Goal: Navigation & Orientation: Find specific page/section

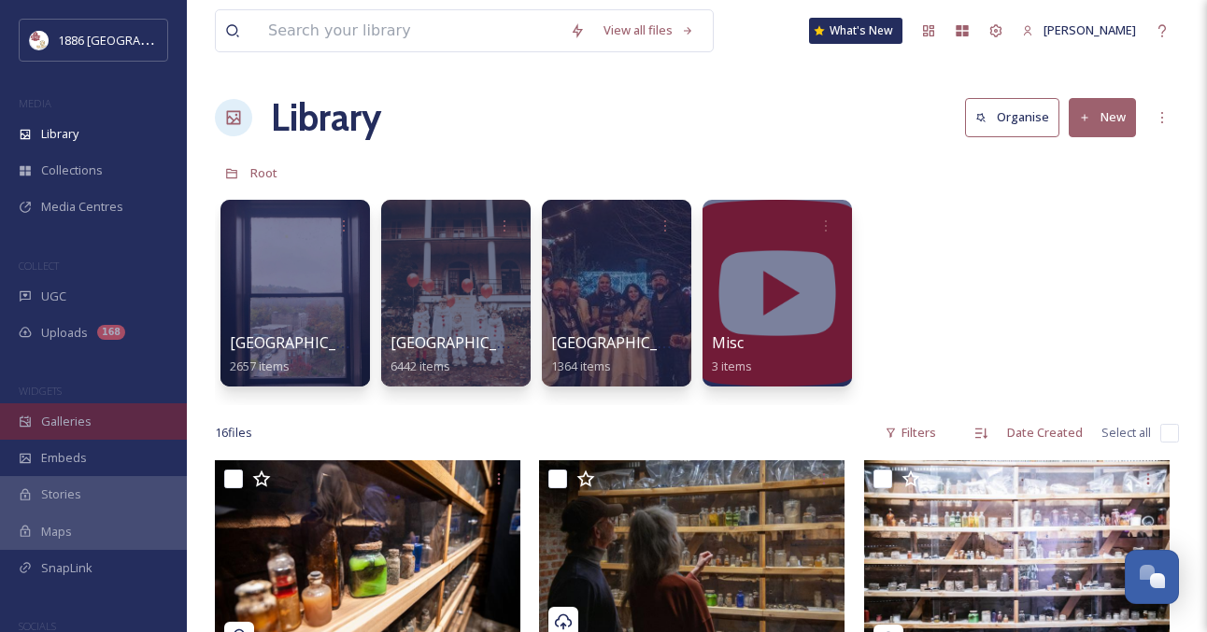
click at [90, 431] on div "Galleries" at bounding box center [93, 421] width 187 height 36
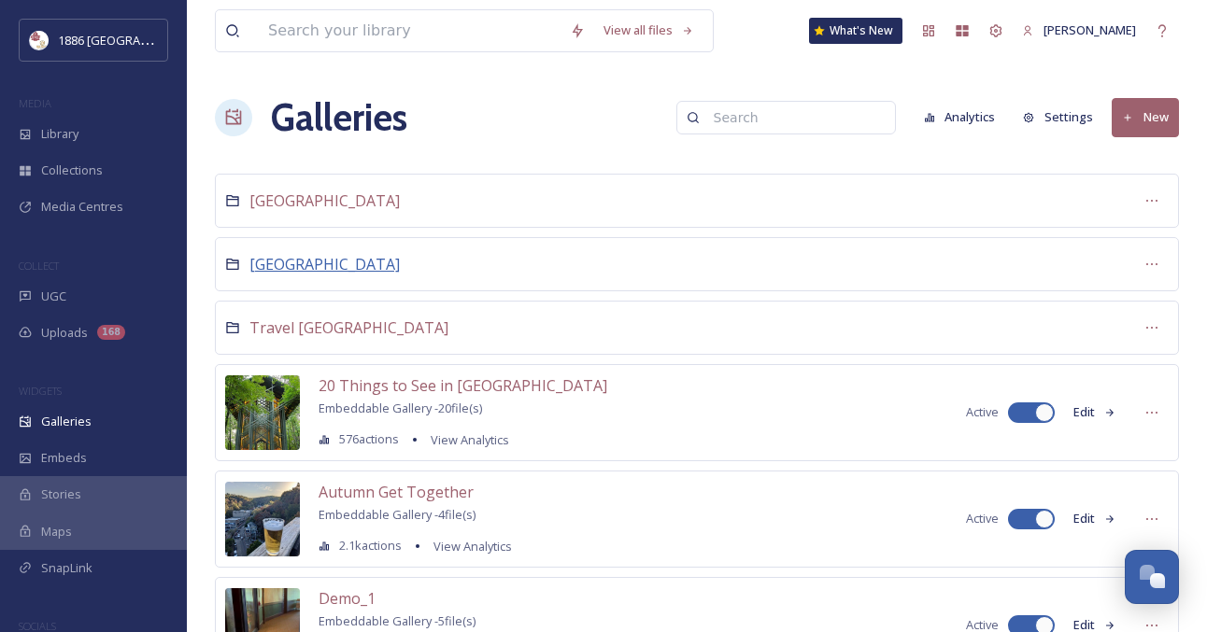
click at [290, 262] on span "[GEOGRAPHIC_DATA]" at bounding box center [324, 264] width 150 height 21
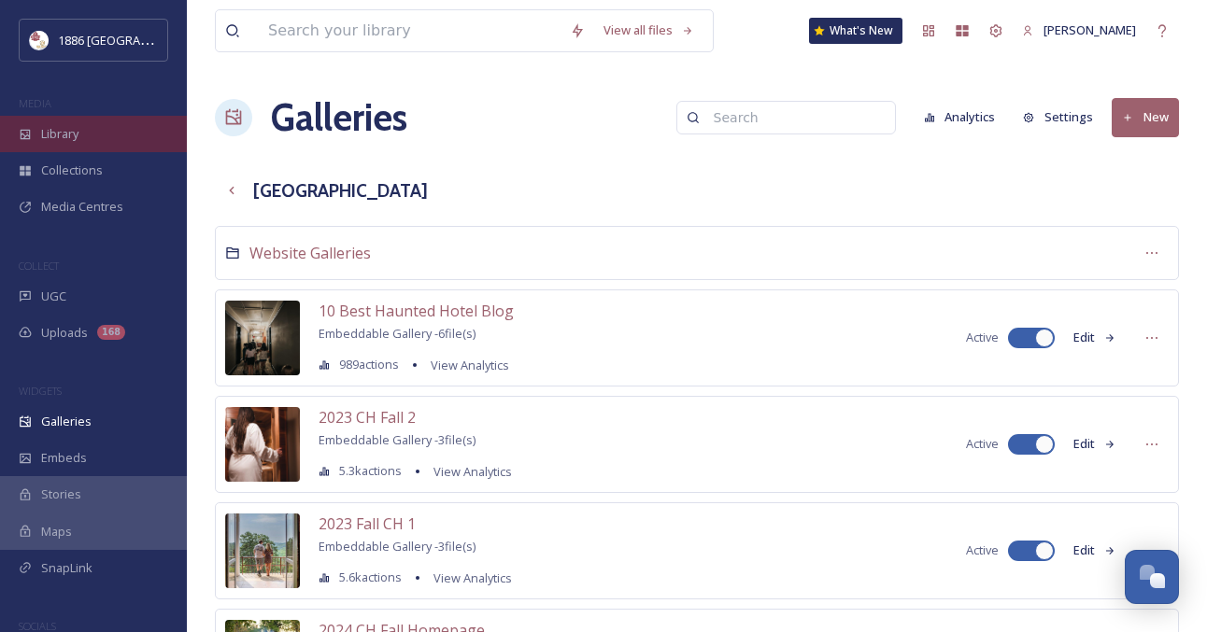
click at [78, 132] on span "Library" at bounding box center [59, 134] width 37 height 18
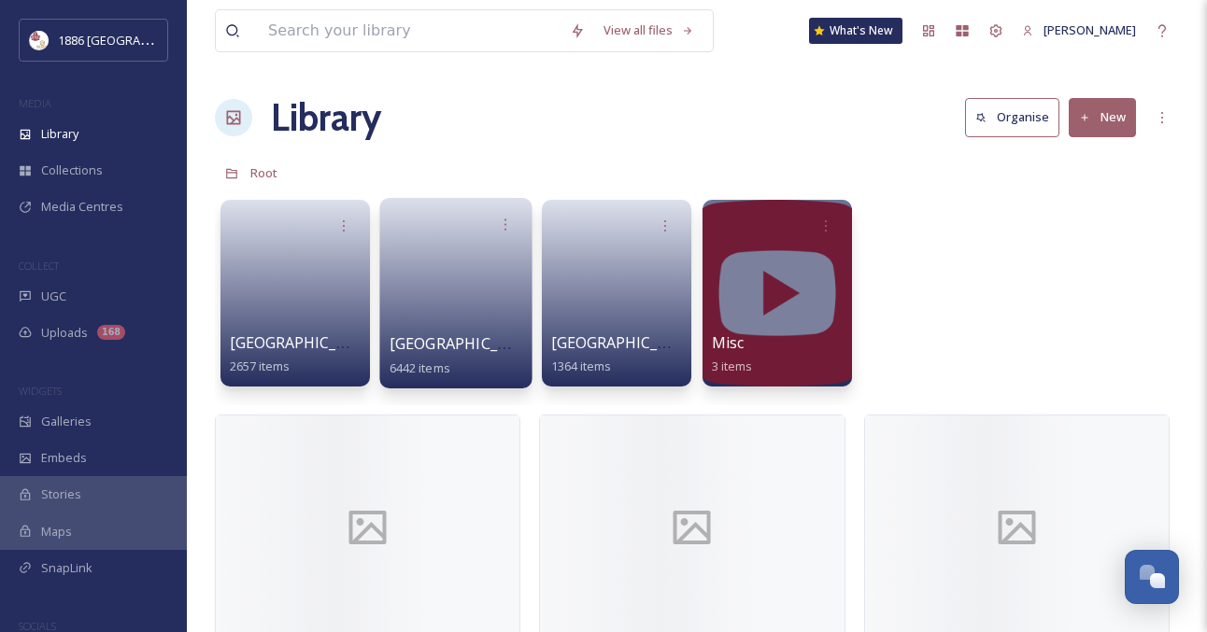
click at [431, 306] on link at bounding box center [456, 287] width 134 height 91
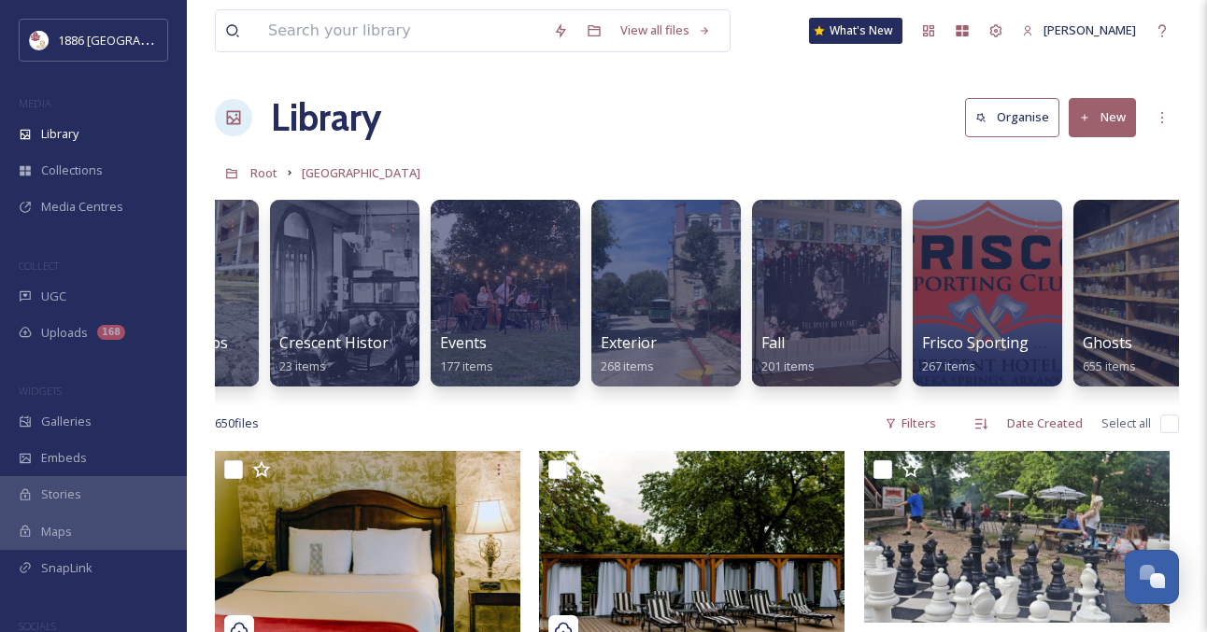
scroll to position [0, 921]
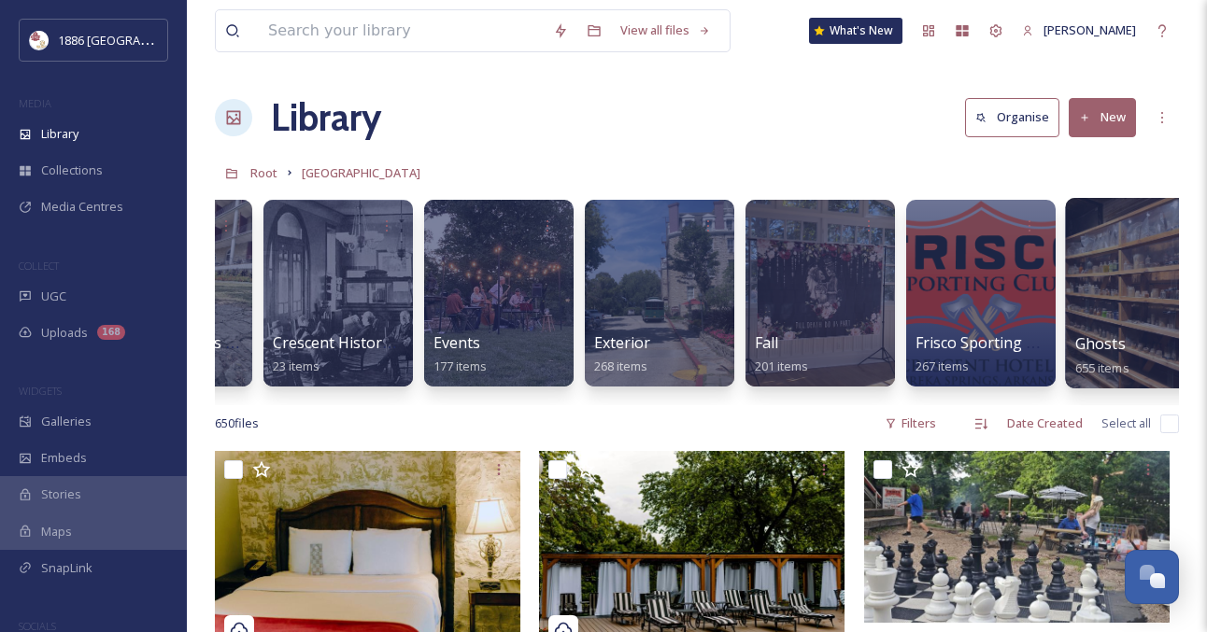
click at [1112, 346] on span "Ghosts" at bounding box center [1100, 343] width 50 height 21
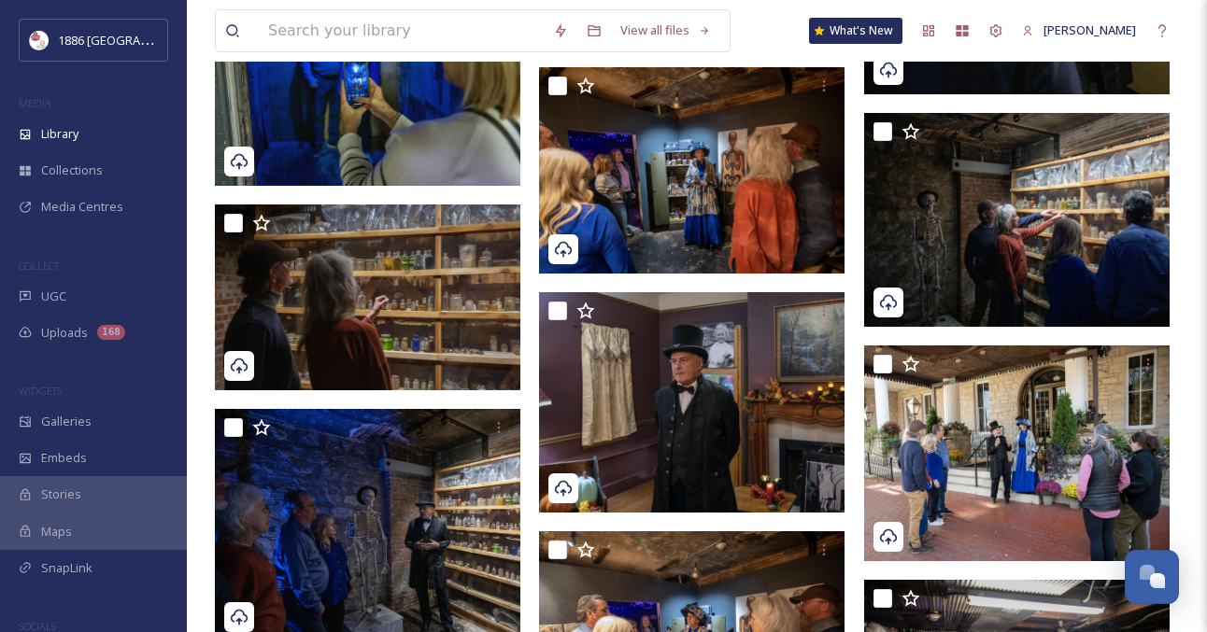
scroll to position [9616, 0]
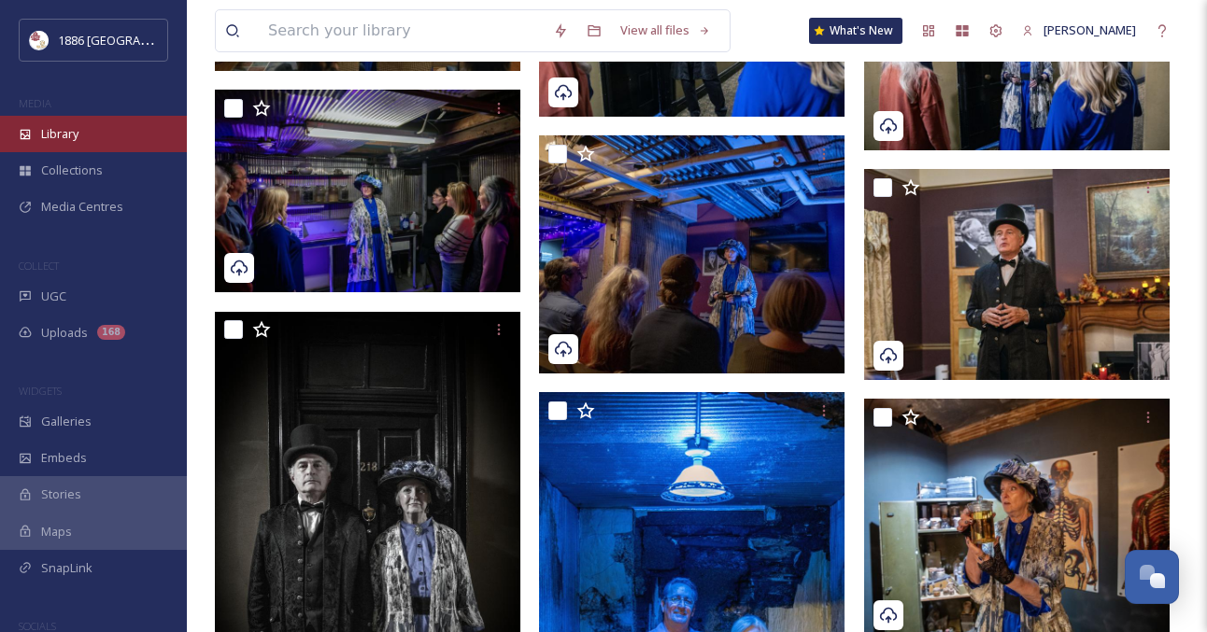
click at [93, 121] on div "Library" at bounding box center [93, 134] width 187 height 36
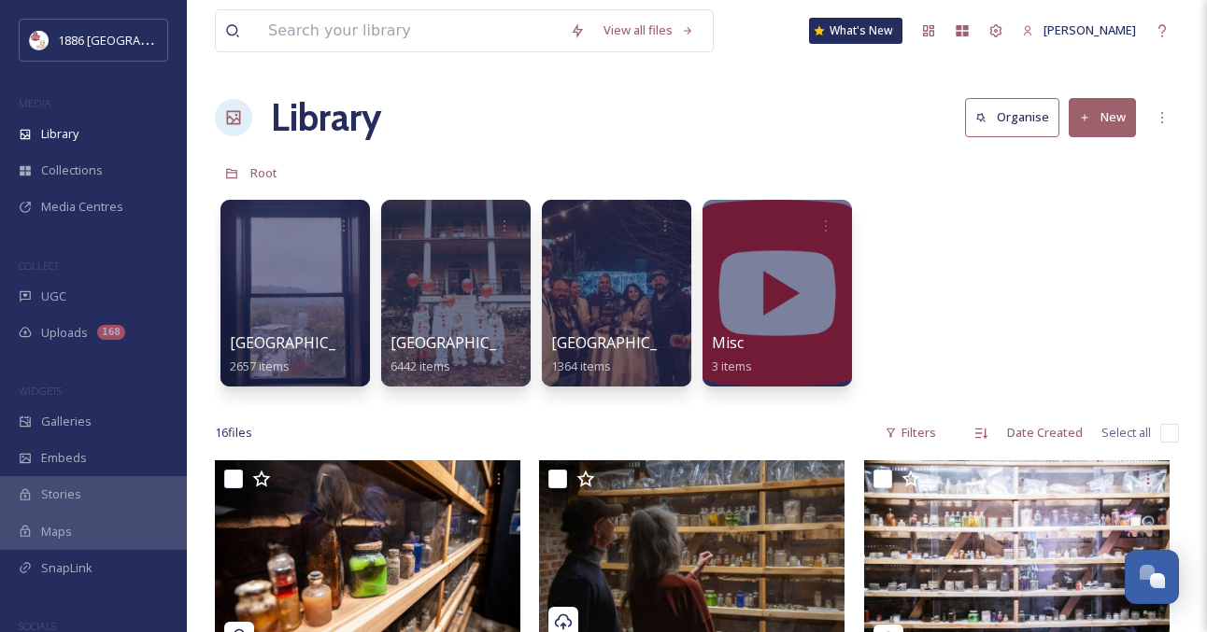
scroll to position [6, 0]
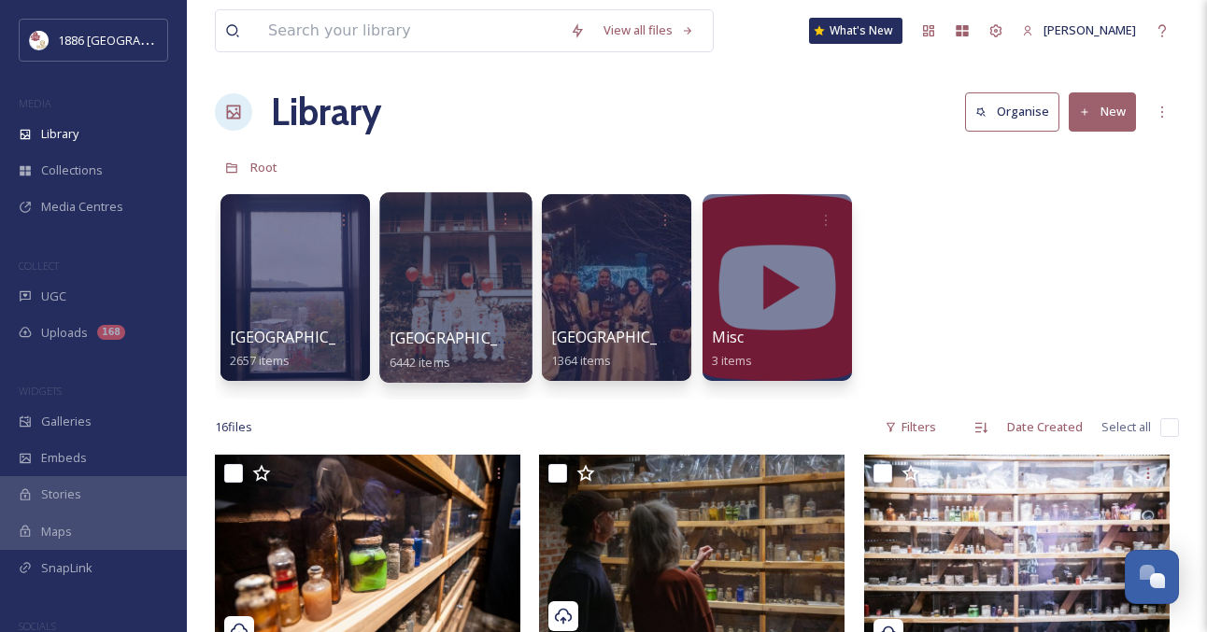
click at [478, 306] on div at bounding box center [455, 287] width 152 height 191
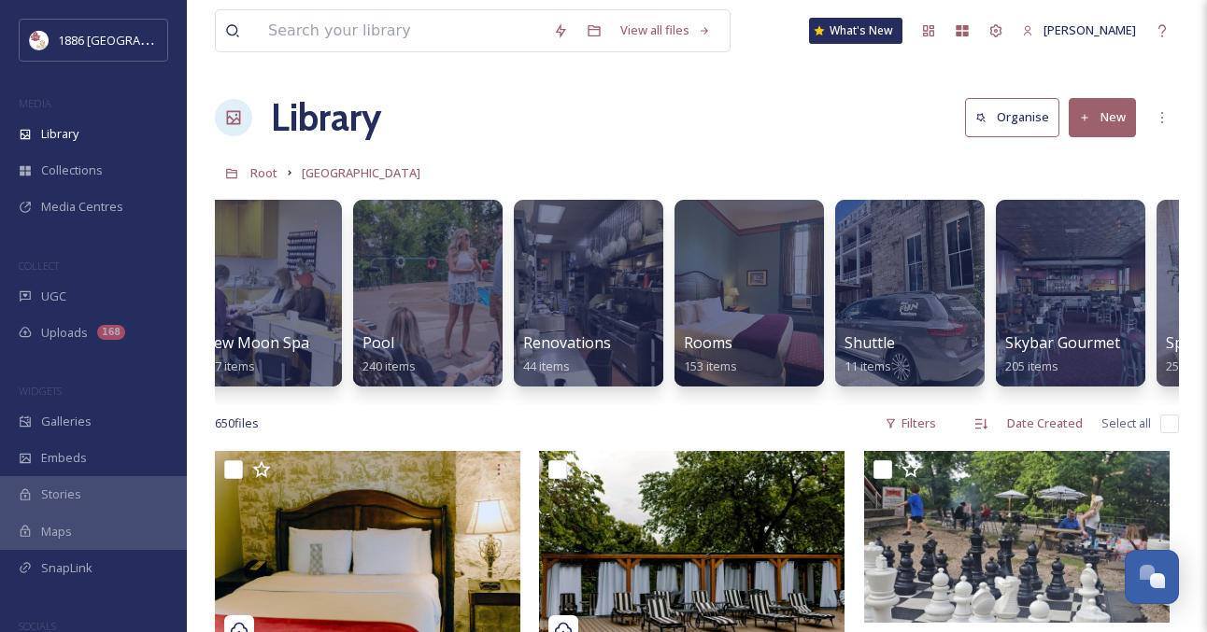
scroll to position [0, 3086]
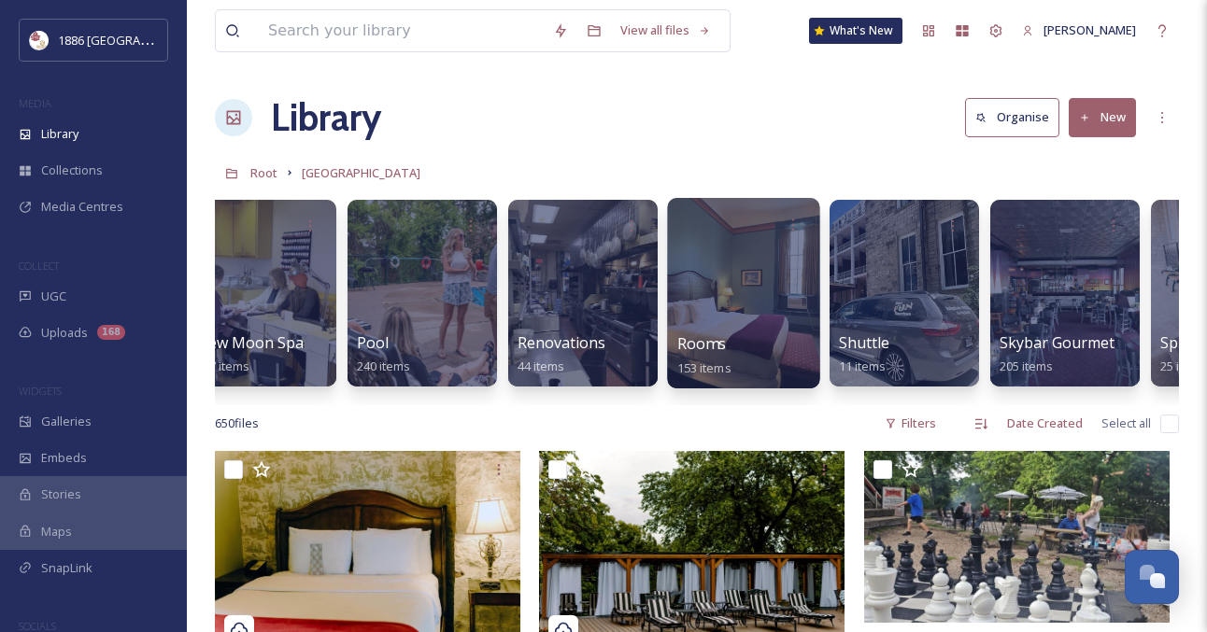
click at [679, 321] on div at bounding box center [743, 293] width 152 height 191
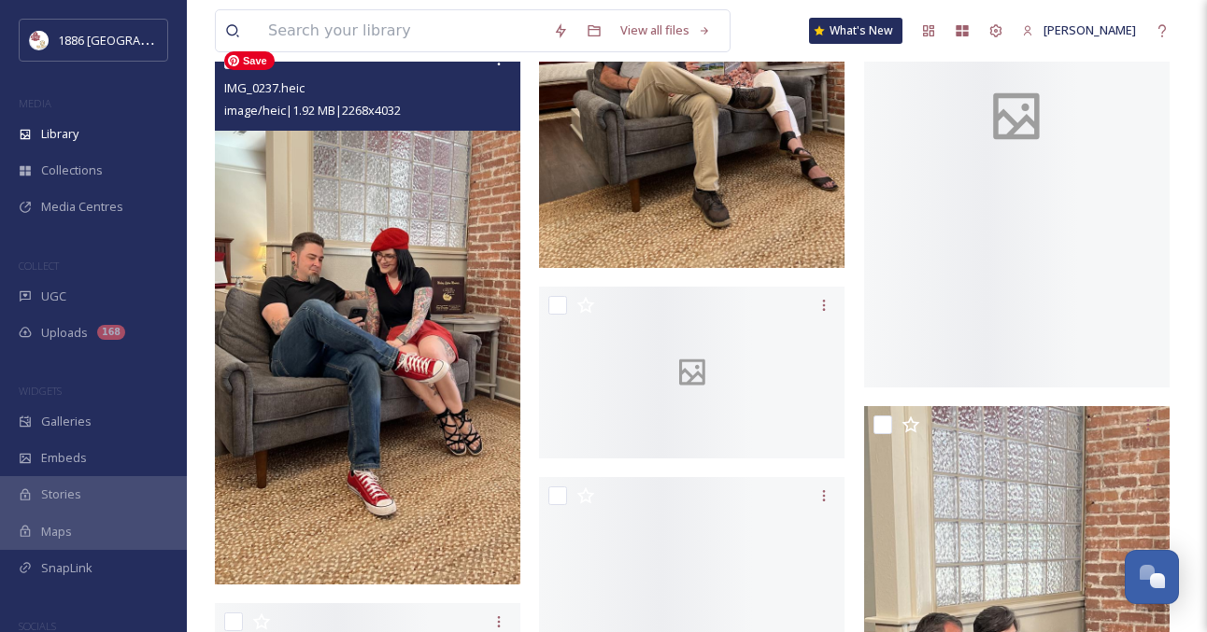
scroll to position [8918, 0]
